Goal: Task Accomplishment & Management: Manage account settings

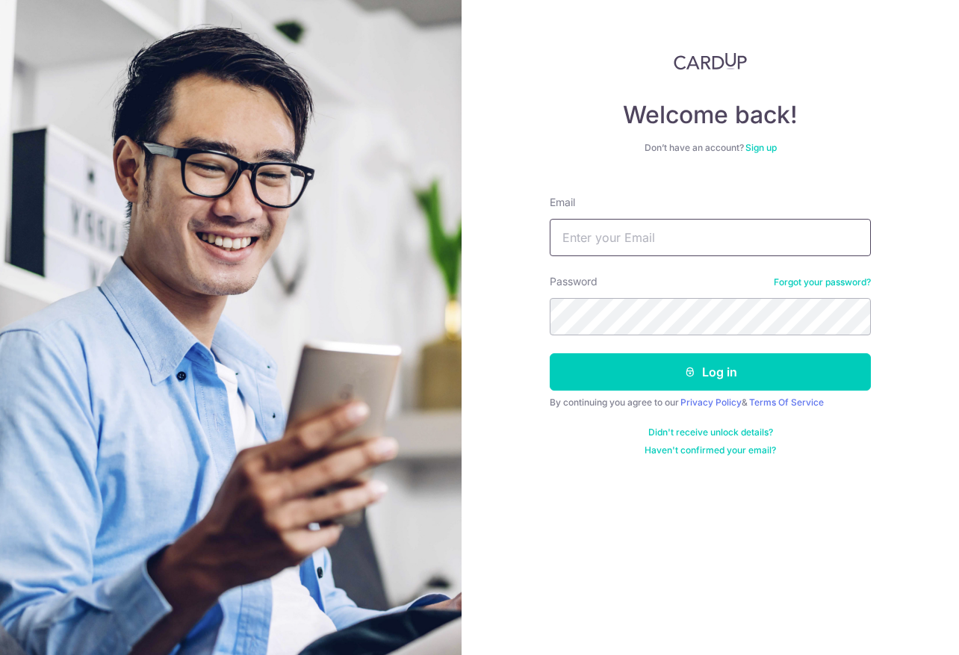
click at [749, 249] on input "Email" at bounding box center [710, 237] width 321 height 37
type input "[EMAIL_ADDRESS][DOMAIN_NAME]"
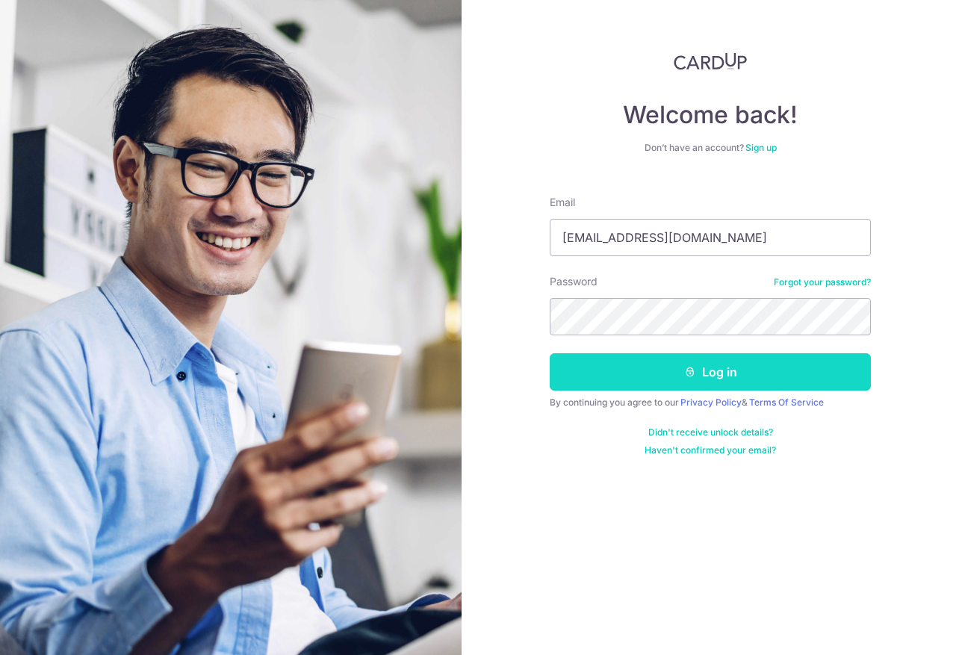
click at [764, 369] on button "Log in" at bounding box center [710, 371] width 321 height 37
